Goal: Information Seeking & Learning: Learn about a topic

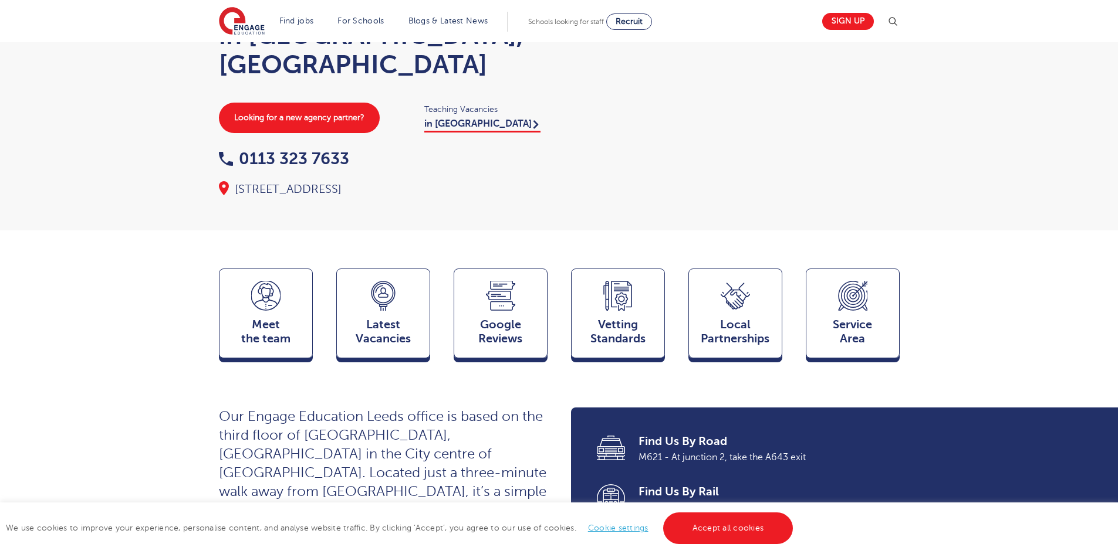
scroll to position [117, 0]
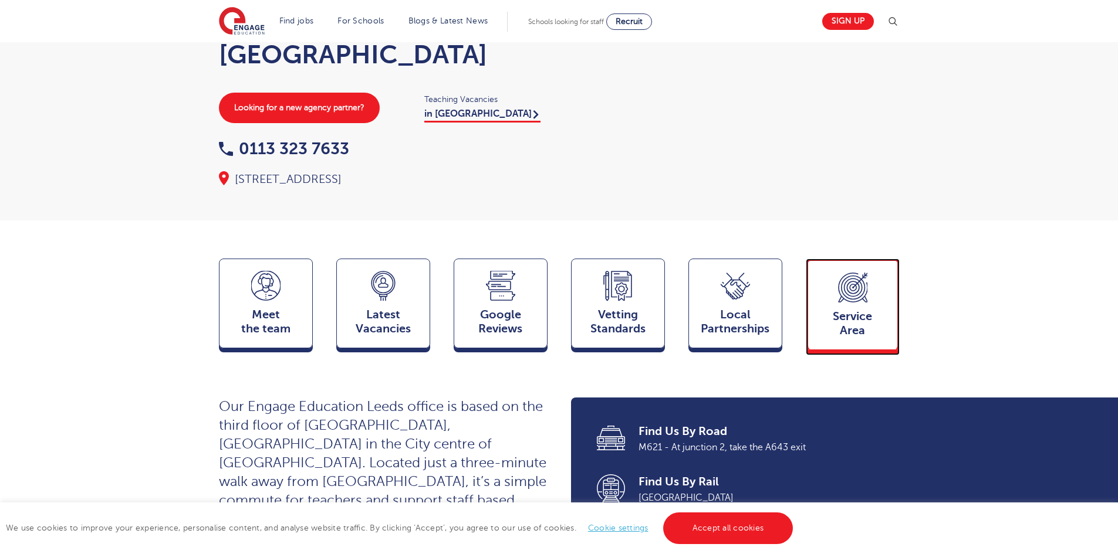
click at [853, 310] on span "Service Area" at bounding box center [852, 324] width 77 height 28
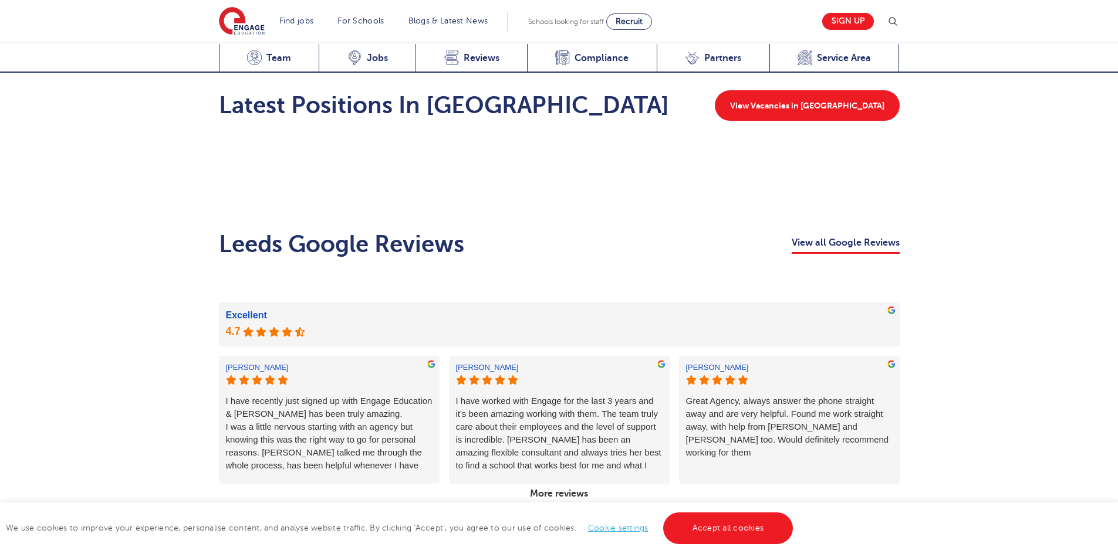
scroll to position [1715, 0]
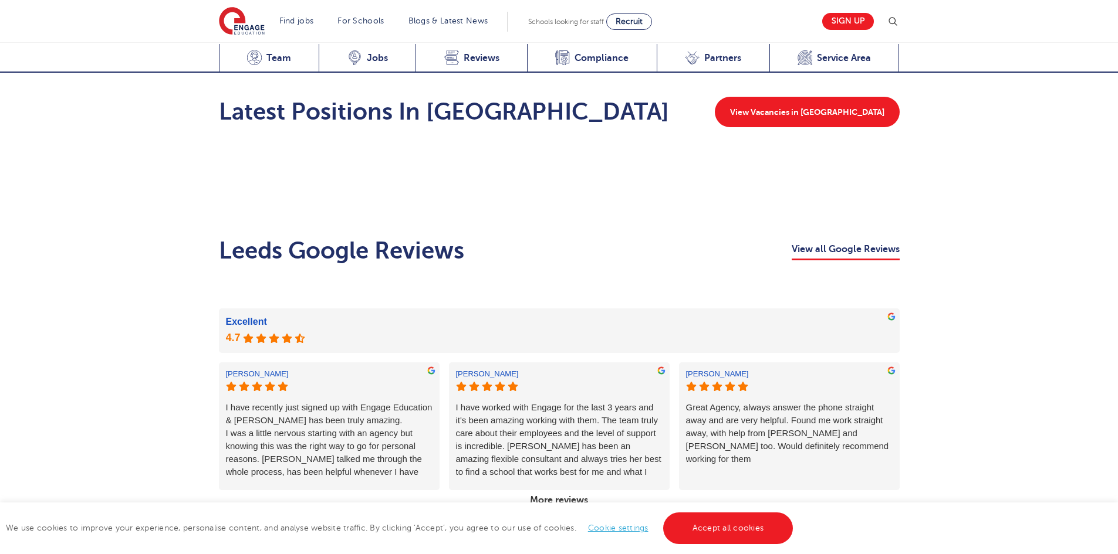
click at [662, 401] on div "I have worked with Engage for the last 3 years and it's been amazing working wi…" at bounding box center [559, 439] width 207 height 77
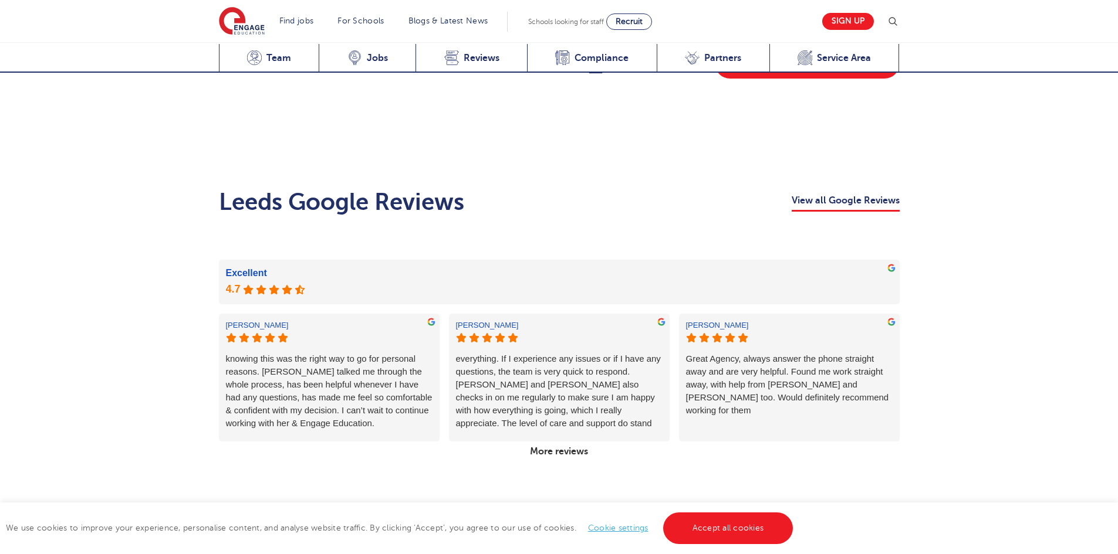
scroll to position [1656, 0]
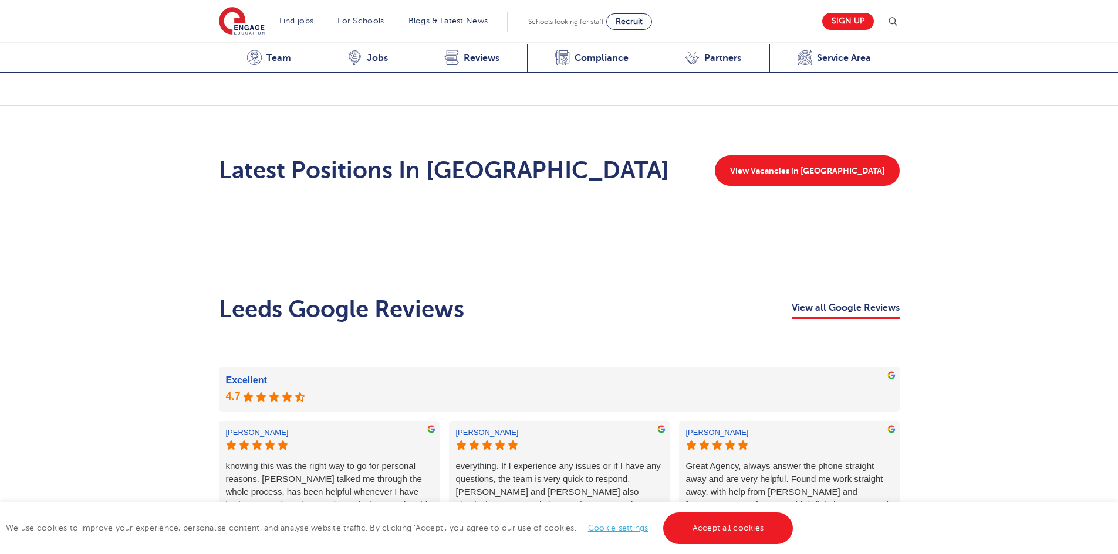
click at [574, 549] on link "More reviews" at bounding box center [558, 559] width 67 height 20
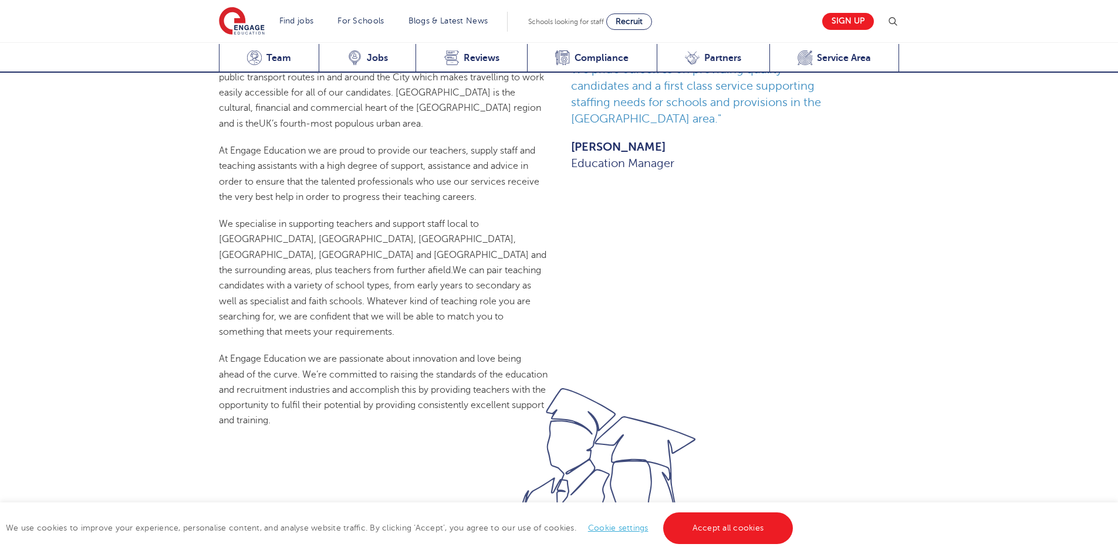
scroll to position [659, 0]
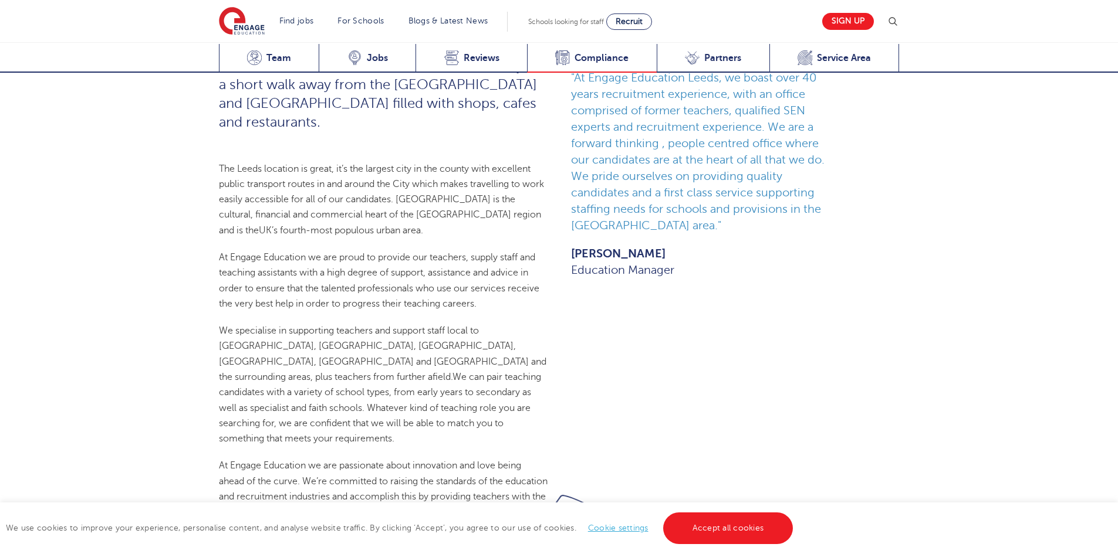
click at [587, 59] on span "Compliance" at bounding box center [601, 58] width 54 height 12
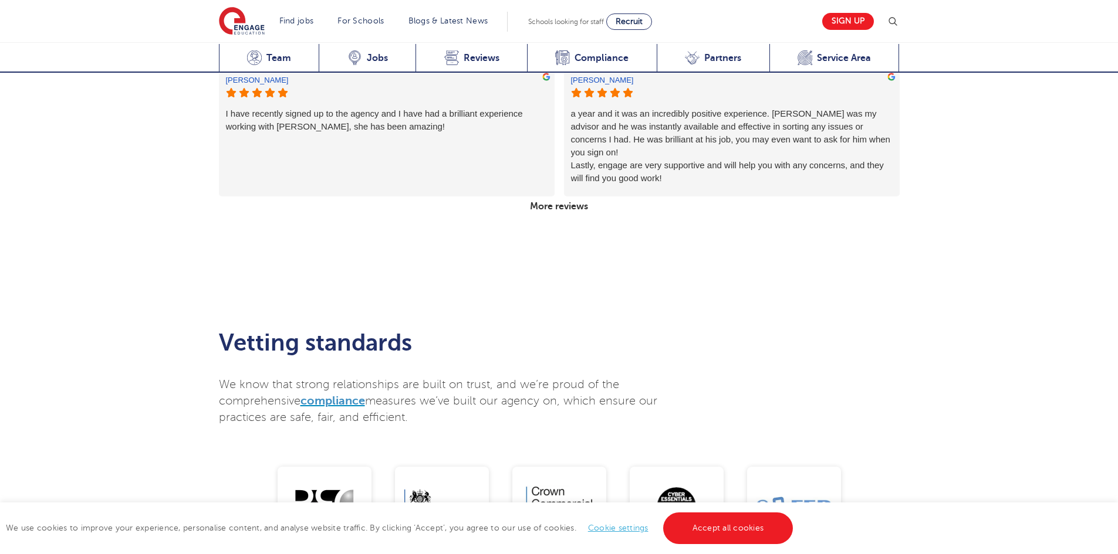
scroll to position [2059, 0]
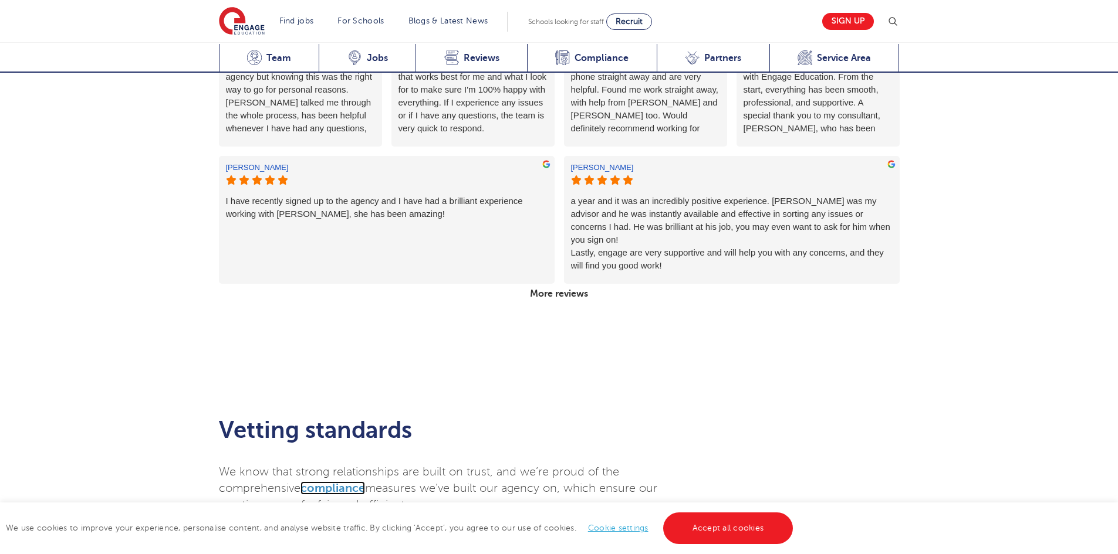
click at [326, 482] on span "compliance" at bounding box center [332, 488] width 65 height 13
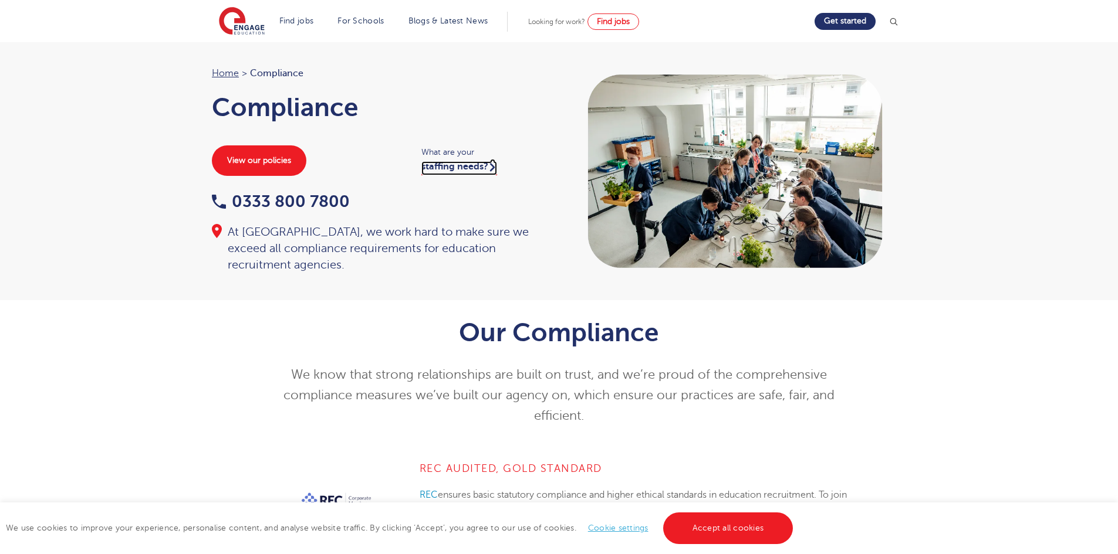
click at [468, 168] on link "staffing needs?" at bounding box center [459, 168] width 76 height 14
